Goal: Task Accomplishment & Management: Manage account settings

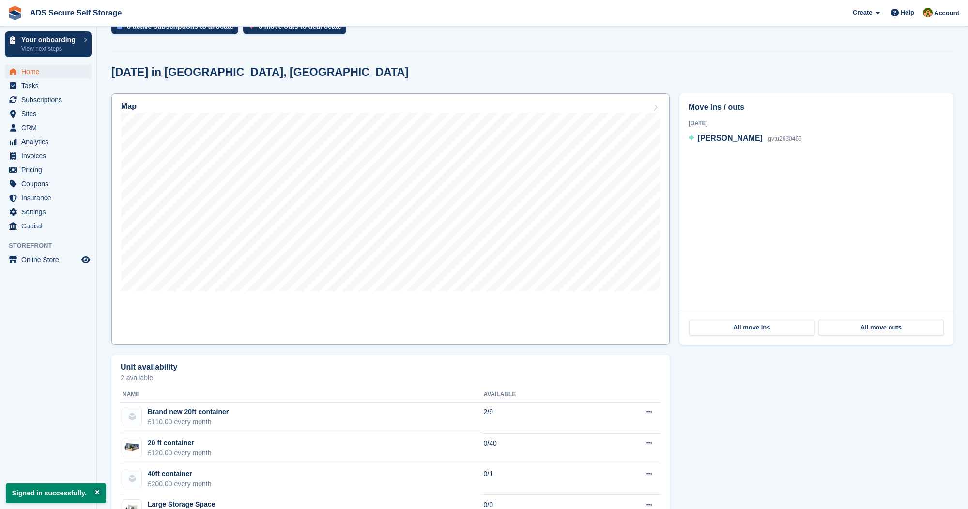
scroll to position [279, 0]
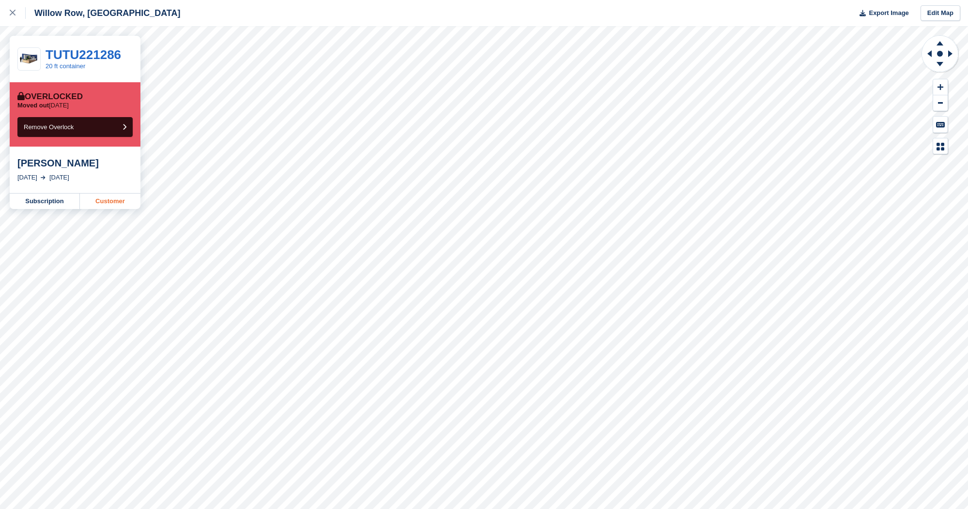
click at [96, 199] on link "Customer" at bounding box center [110, 201] width 61 height 15
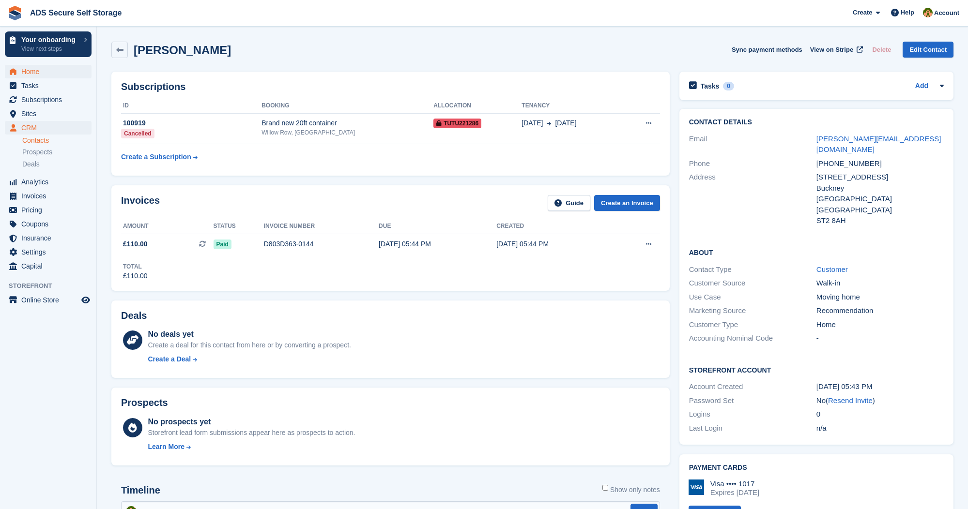
click at [56, 69] on span "Home" at bounding box center [50, 72] width 58 height 14
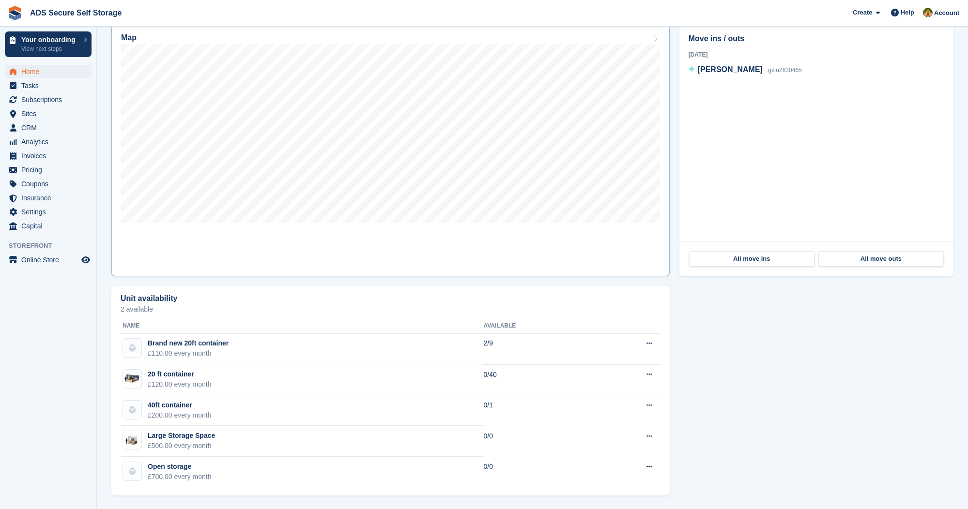
scroll to position [320, 0]
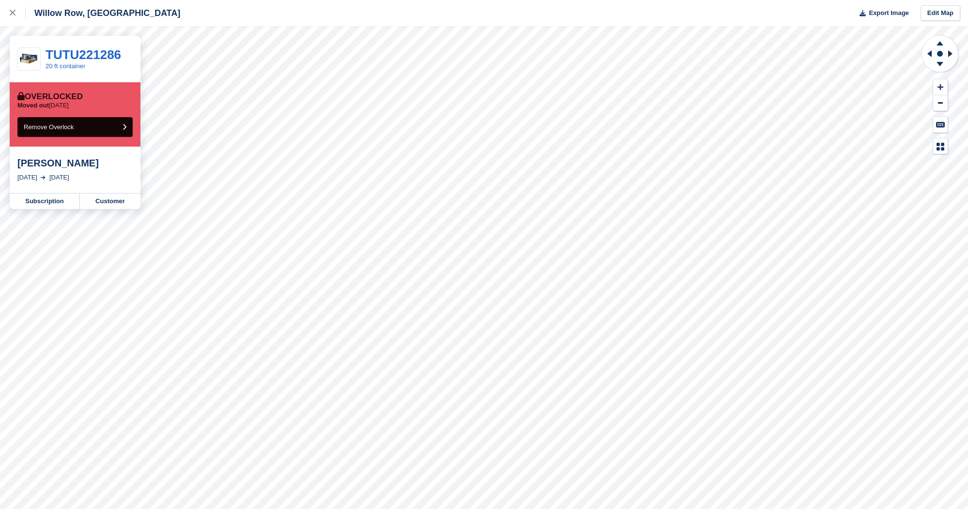
click at [117, 124] on button "Remove Overlock" at bounding box center [74, 127] width 115 height 20
